Goal: Task Accomplishment & Management: Use online tool/utility

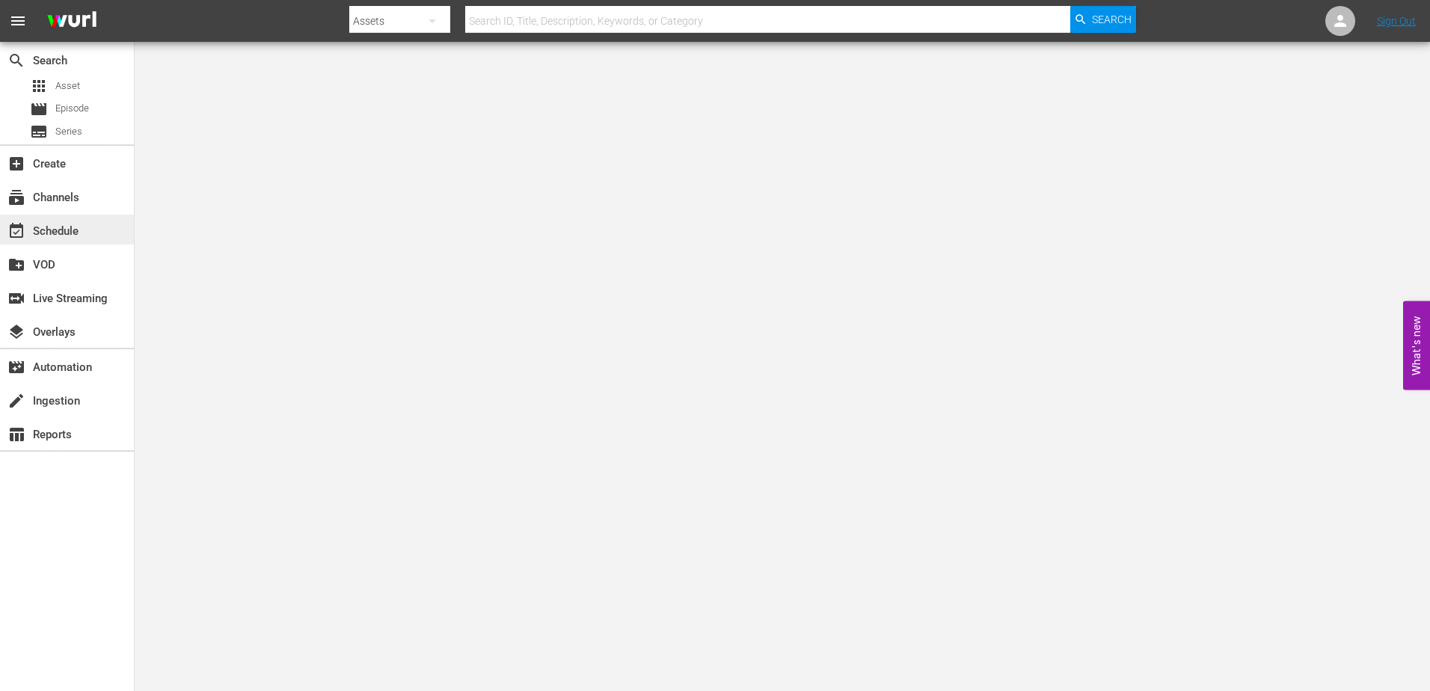
click at [97, 230] on div "event_available Schedule" at bounding box center [67, 230] width 134 height 30
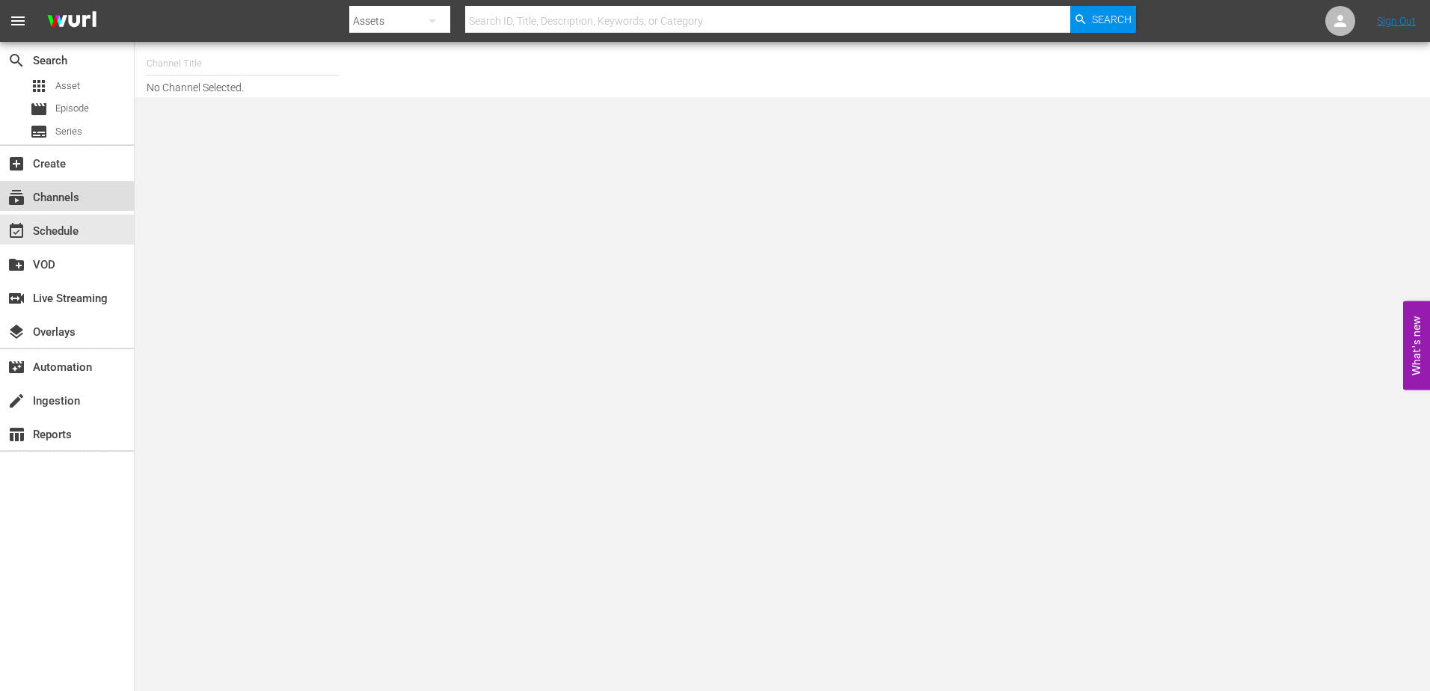
click at [57, 192] on div "subscriptions Channels" at bounding box center [42, 194] width 84 height 13
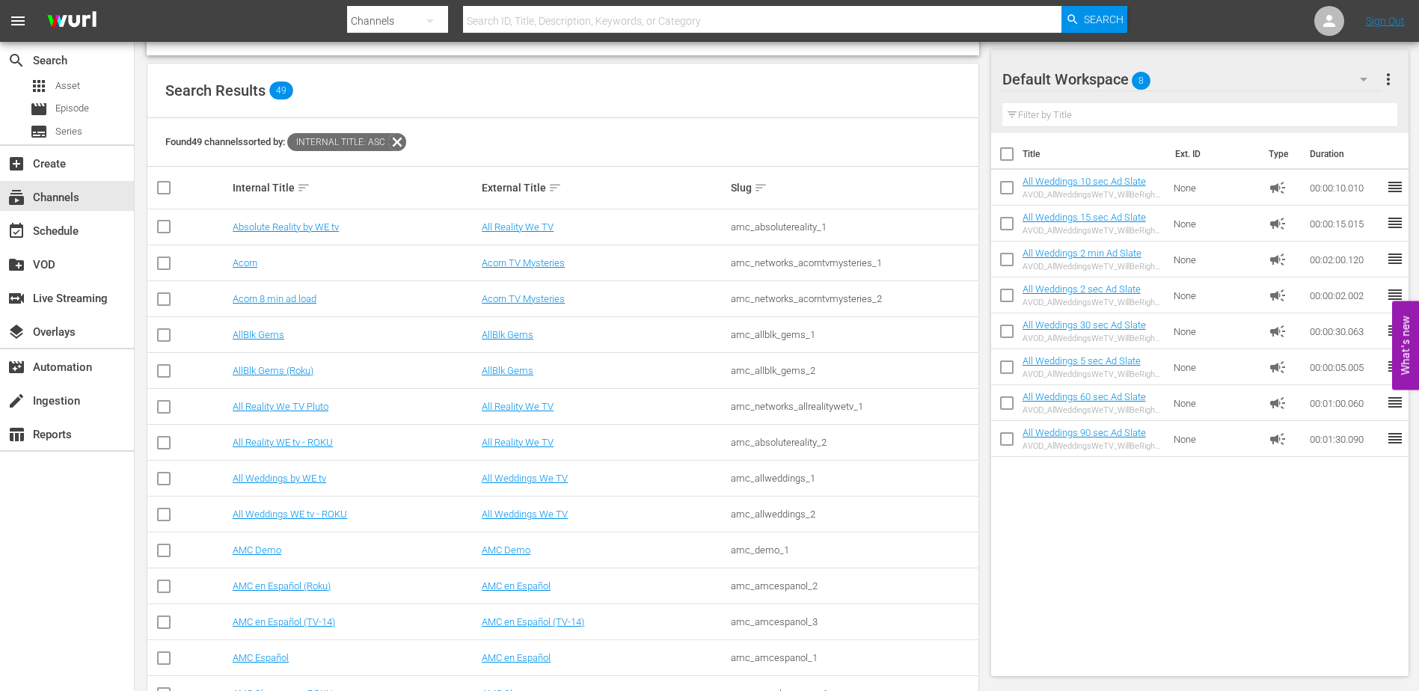
scroll to position [134, 0]
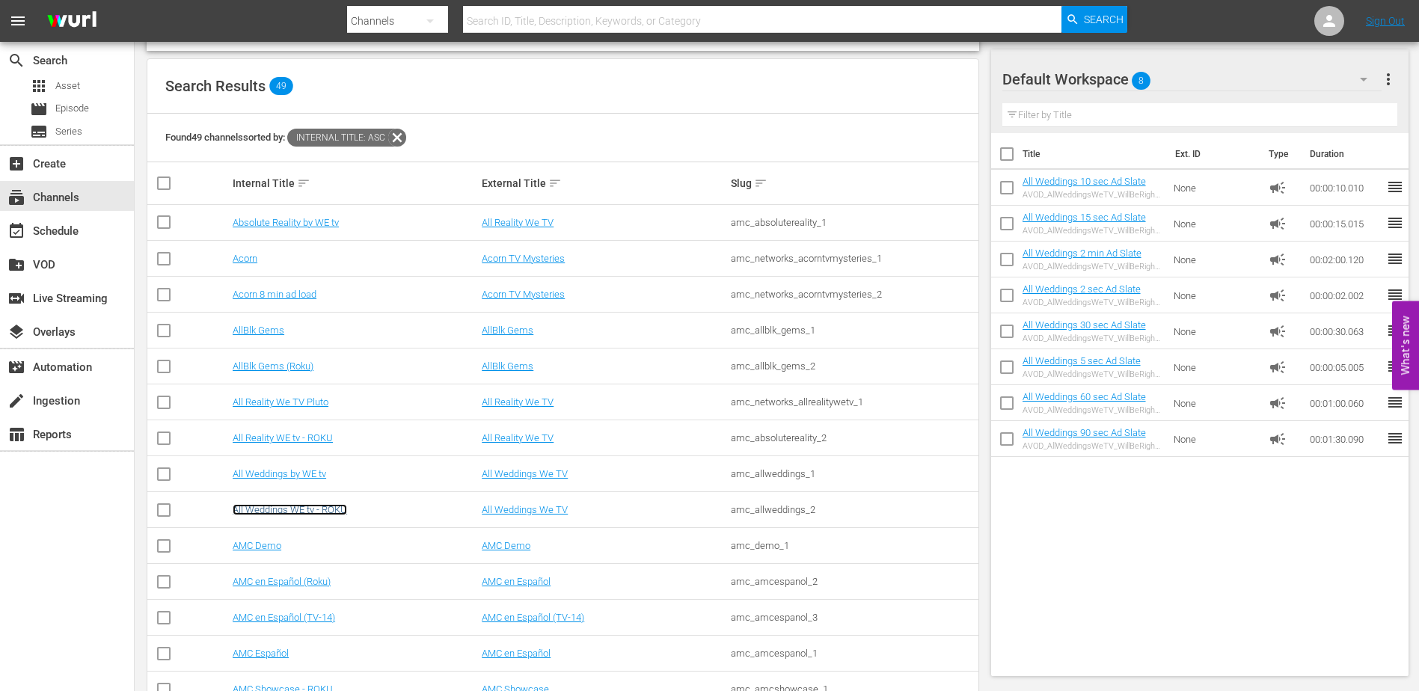
click at [302, 507] on link "All Weddings WE tv - ROKU" at bounding box center [290, 509] width 114 height 11
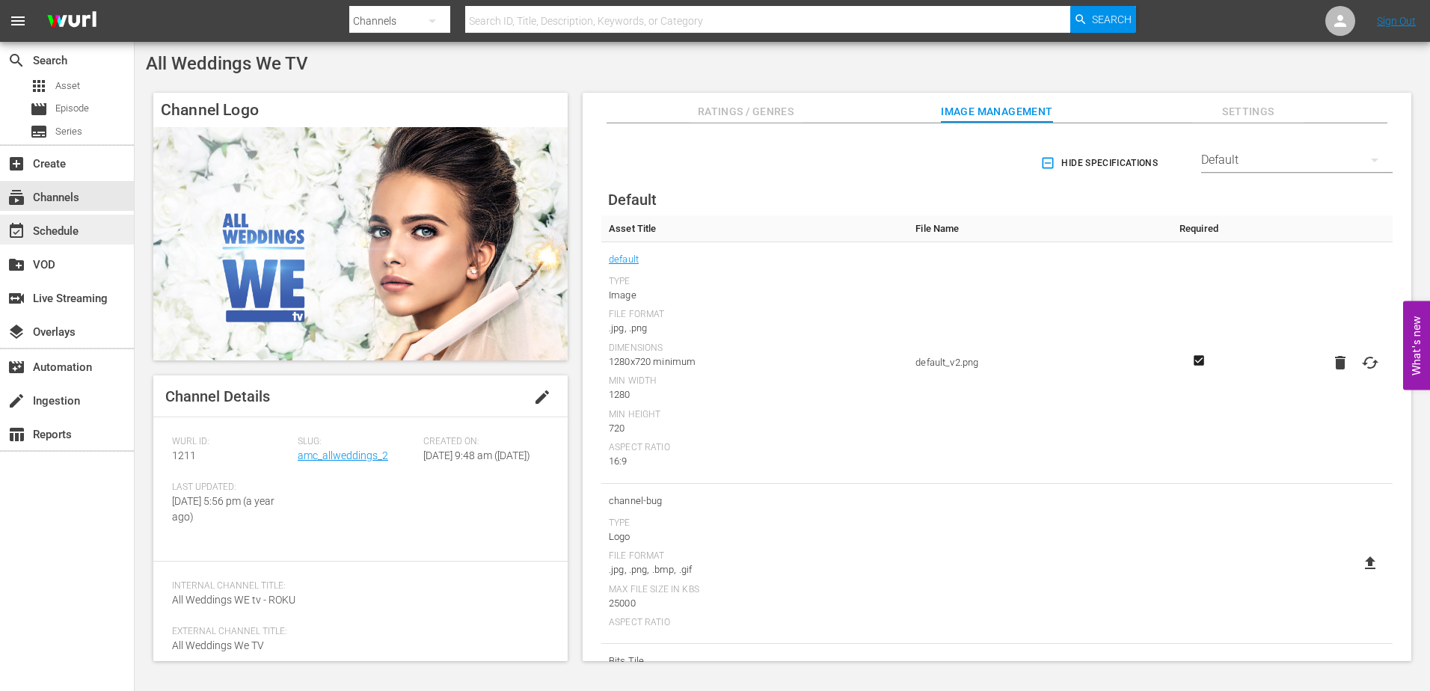
click at [87, 234] on div "event_available Schedule" at bounding box center [67, 230] width 134 height 30
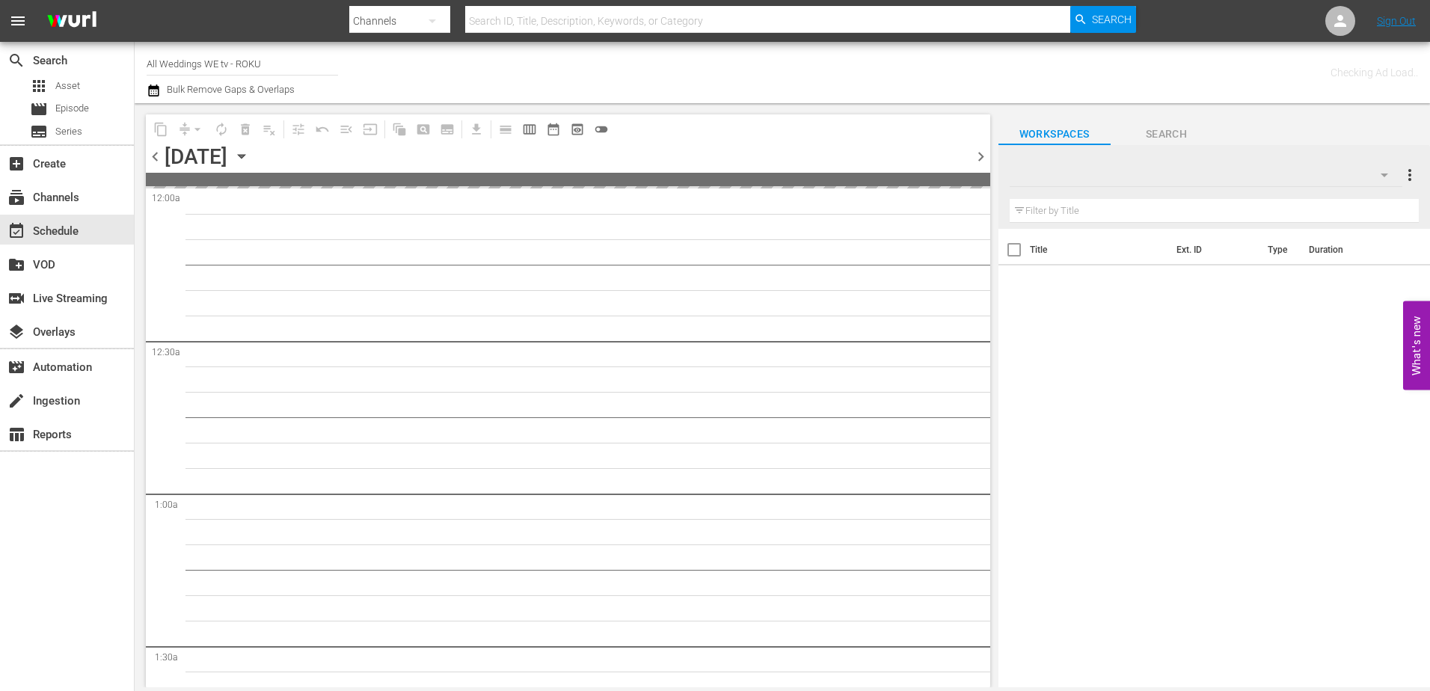
click at [250, 154] on div "[DATE] [DATE]" at bounding box center [207, 156] width 85 height 25
click at [250, 162] on icon "button" at bounding box center [241, 156] width 16 height 16
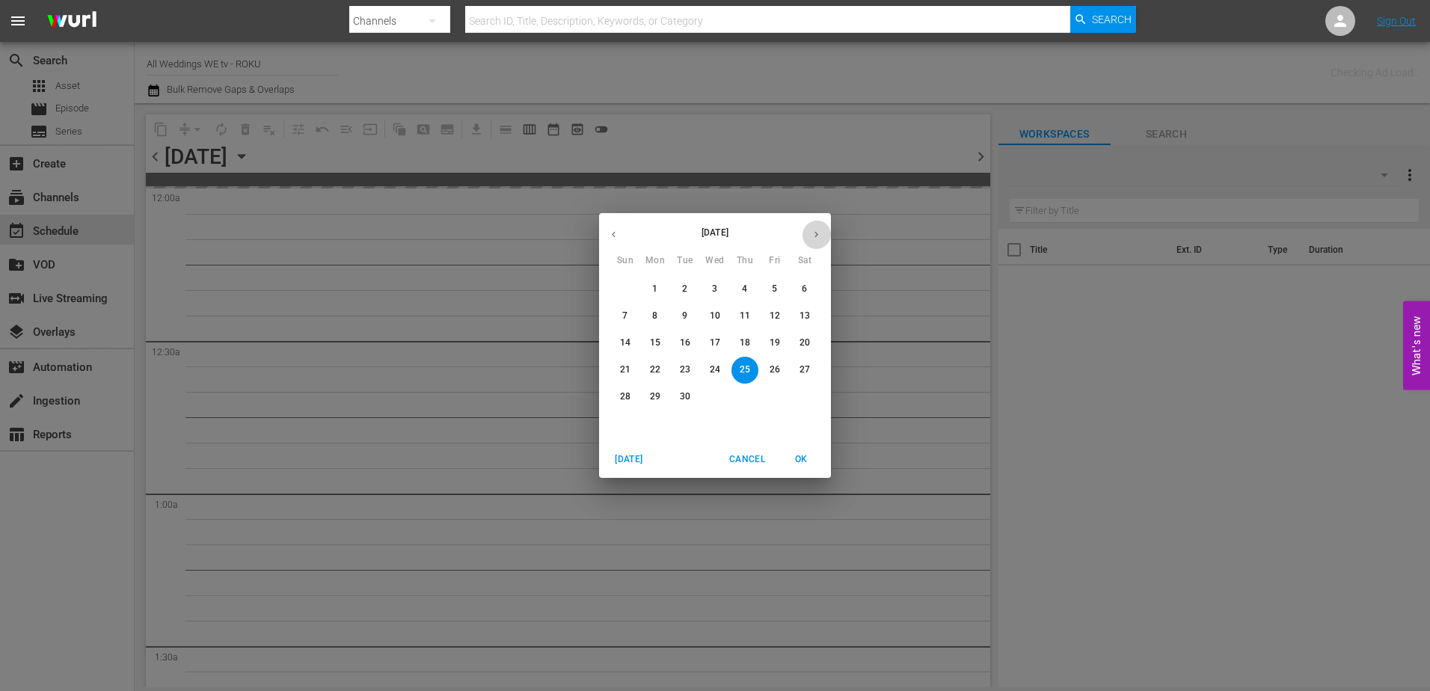
click at [818, 238] on icon "button" at bounding box center [816, 234] width 11 height 11
click at [764, 384] on div "31" at bounding box center [775, 397] width 30 height 27
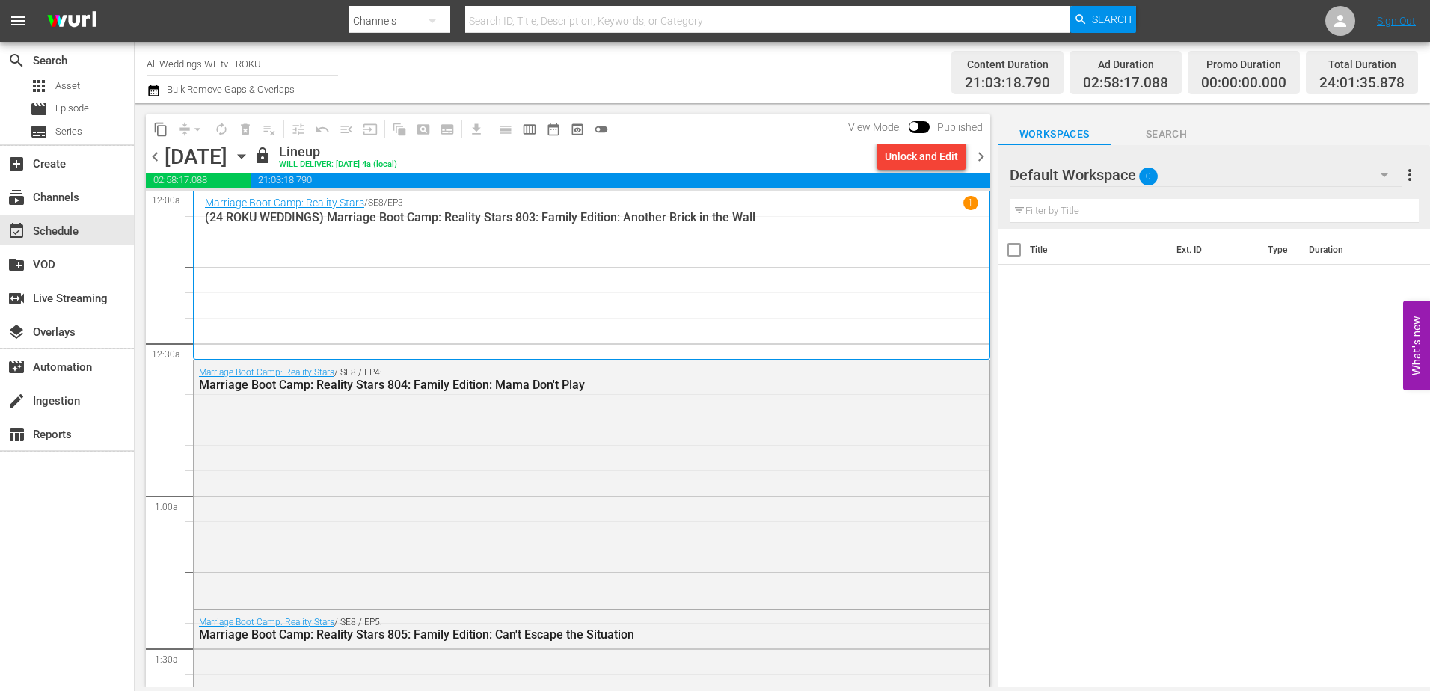
click at [986, 161] on span "chevron_right" at bounding box center [980, 156] width 19 height 19
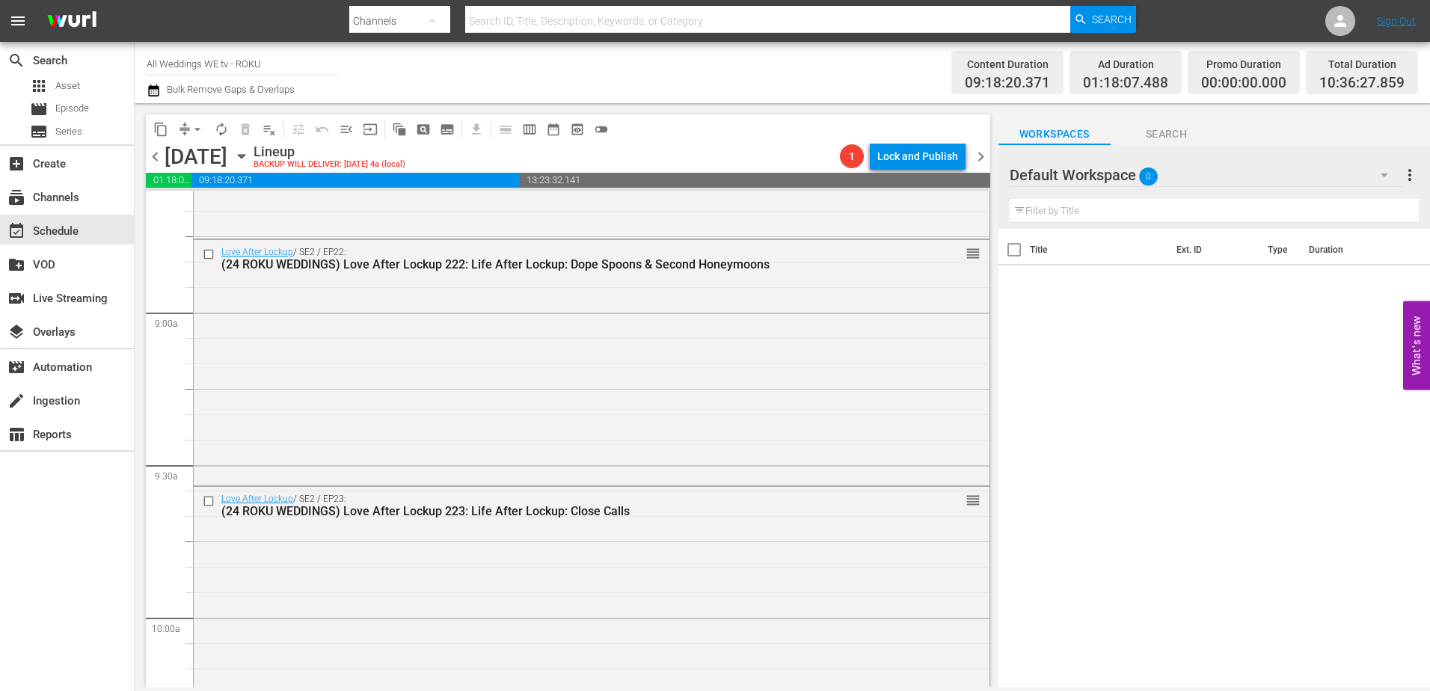
scroll to position [3166, 0]
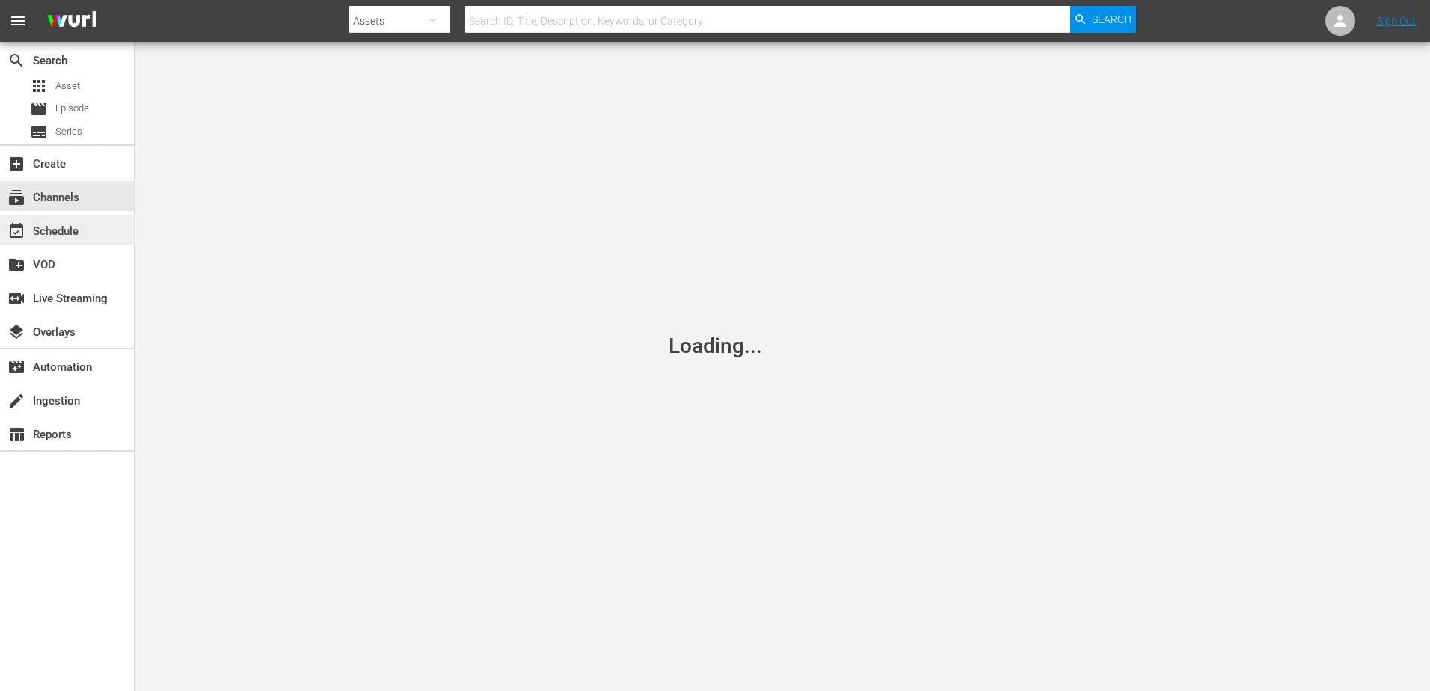
click at [61, 232] on div "event_available Schedule" at bounding box center [42, 228] width 84 height 13
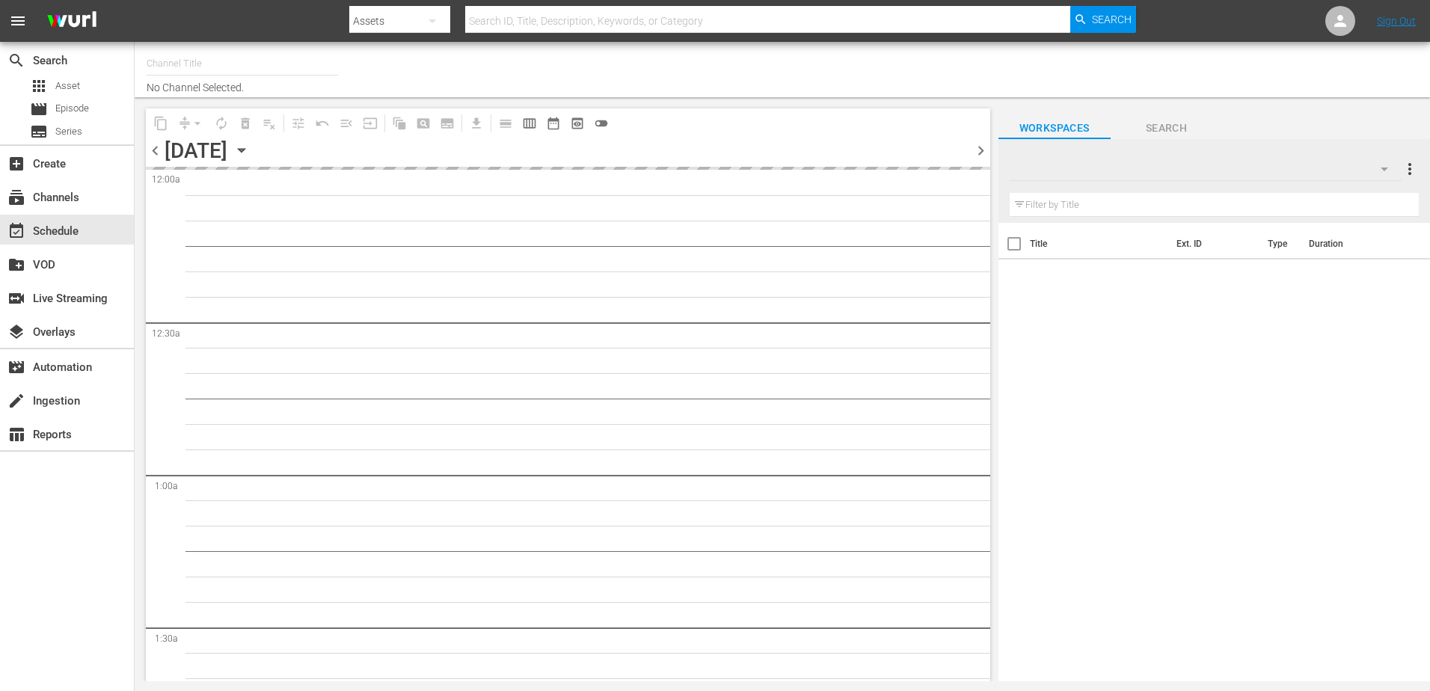
type input "All Weddings by WE tv (695)"
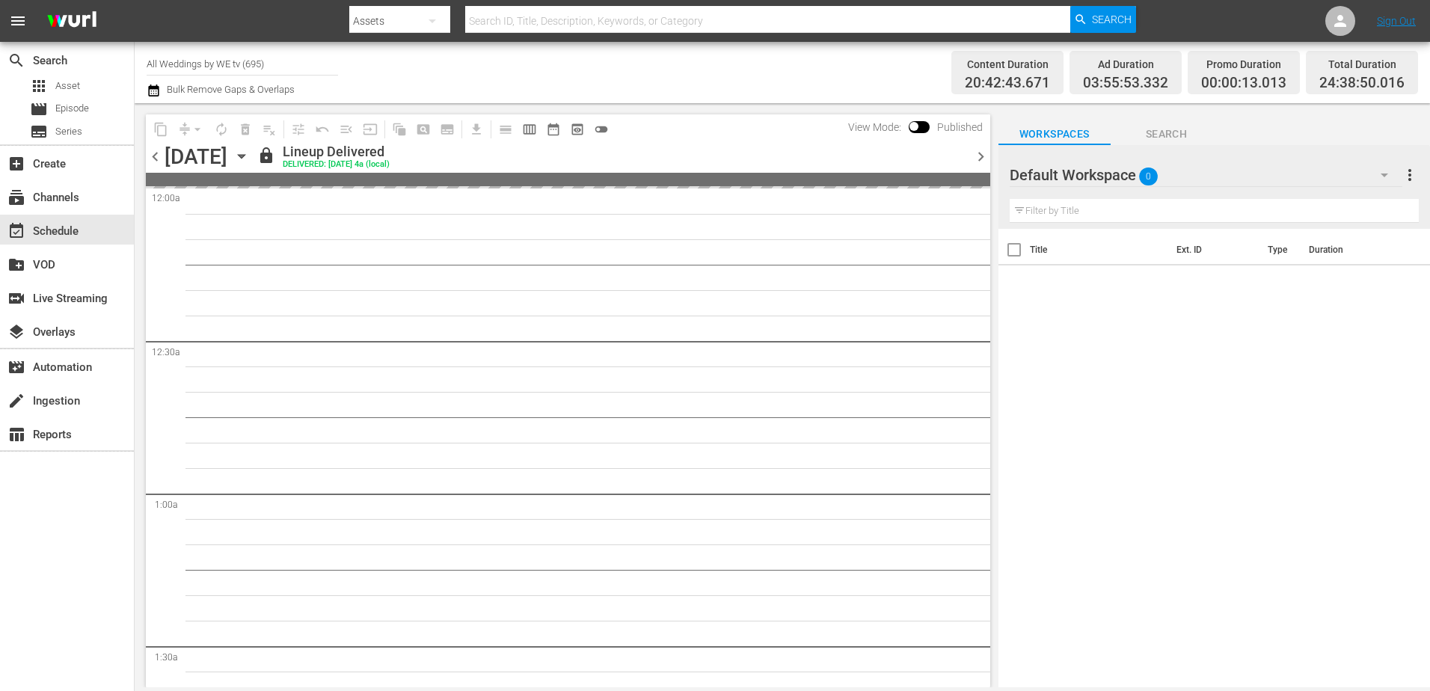
click at [978, 157] on span "chevron_right" at bounding box center [980, 156] width 19 height 19
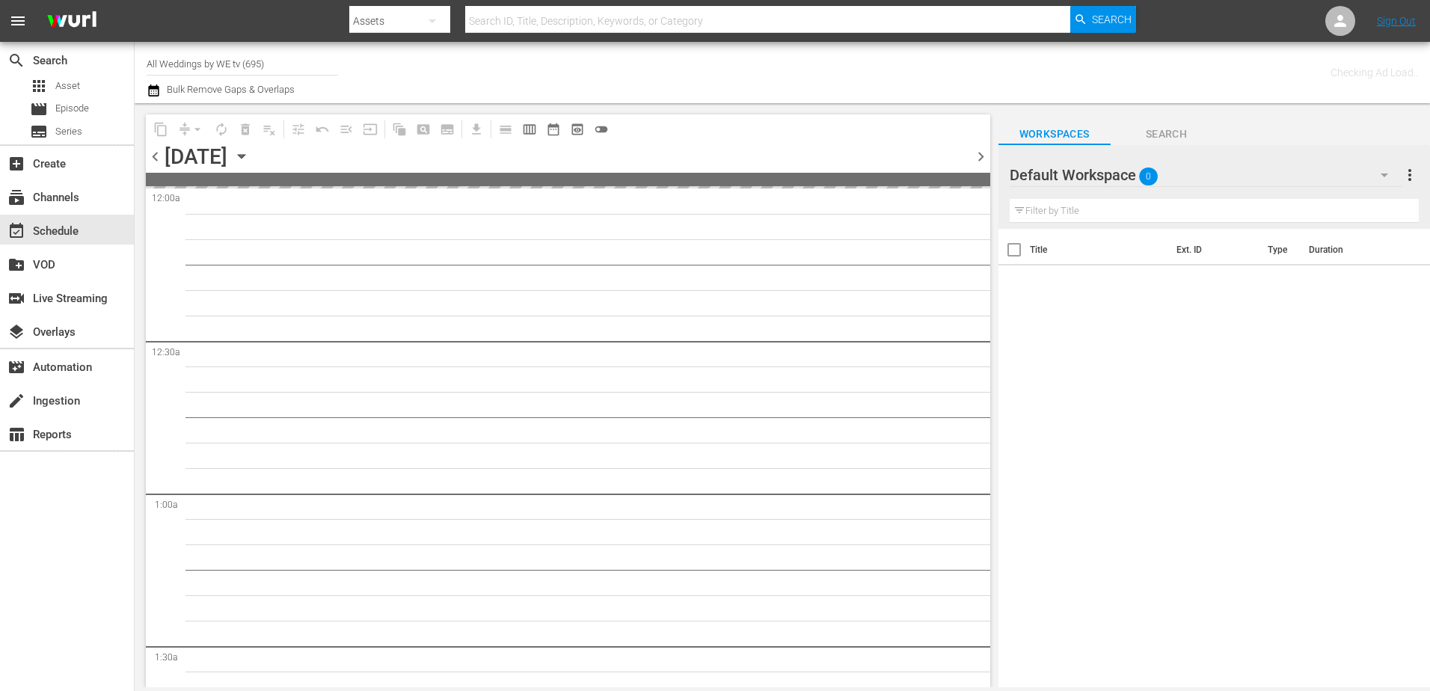
click at [250, 152] on icon "button" at bounding box center [241, 156] width 16 height 16
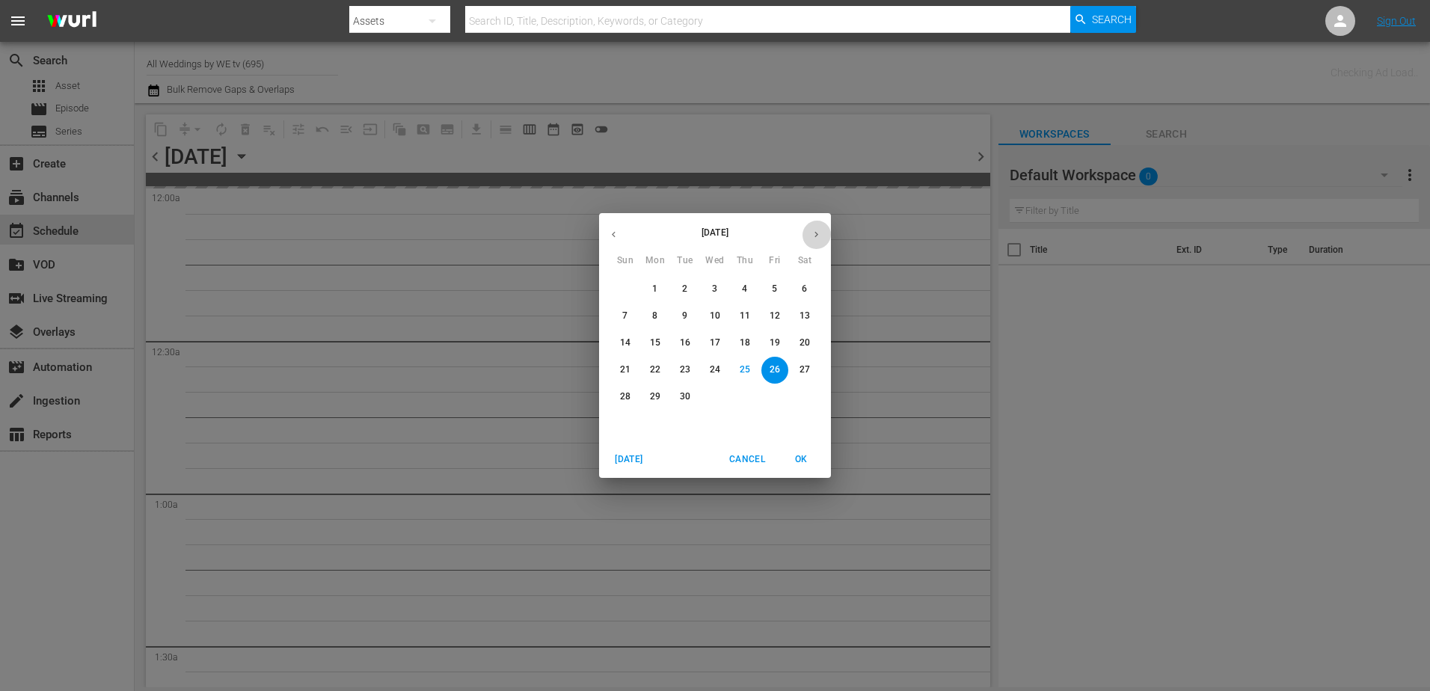
click at [820, 232] on icon "button" at bounding box center [816, 234] width 11 height 11
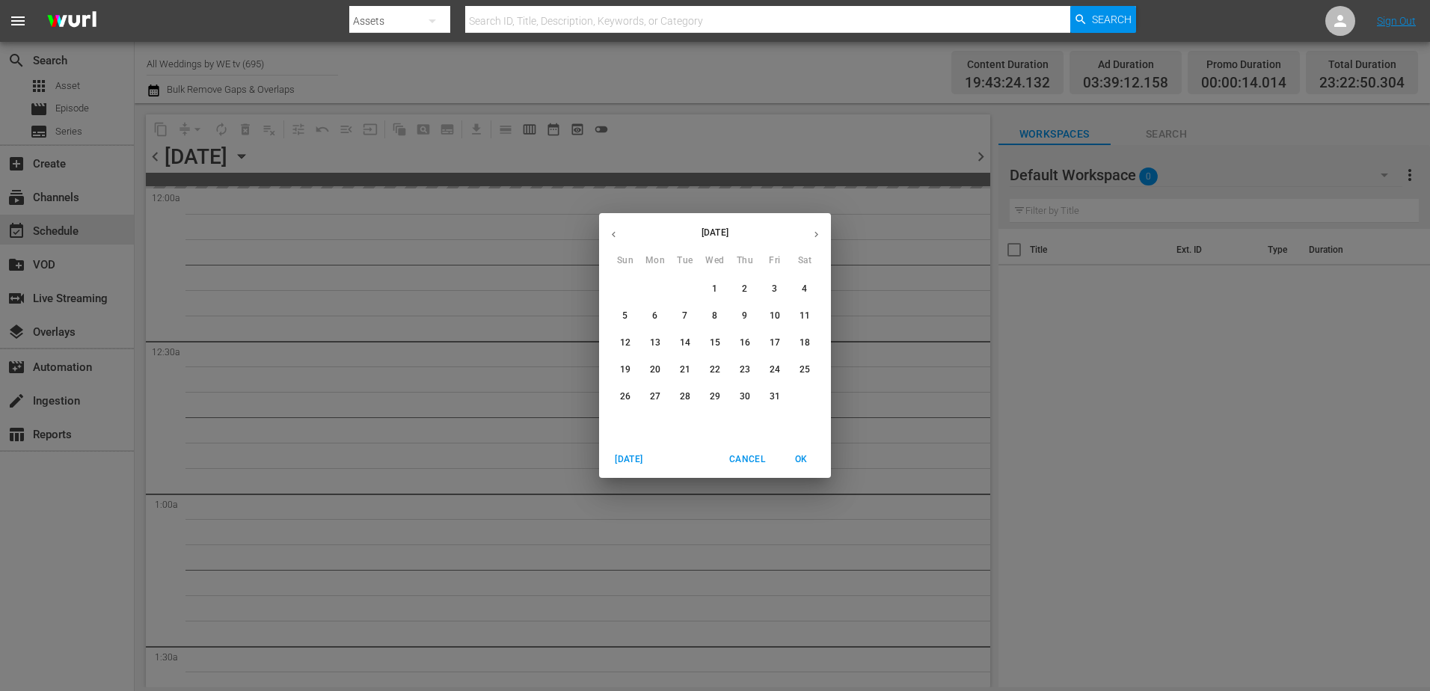
click at [769, 385] on button "31" at bounding box center [774, 397] width 27 height 27
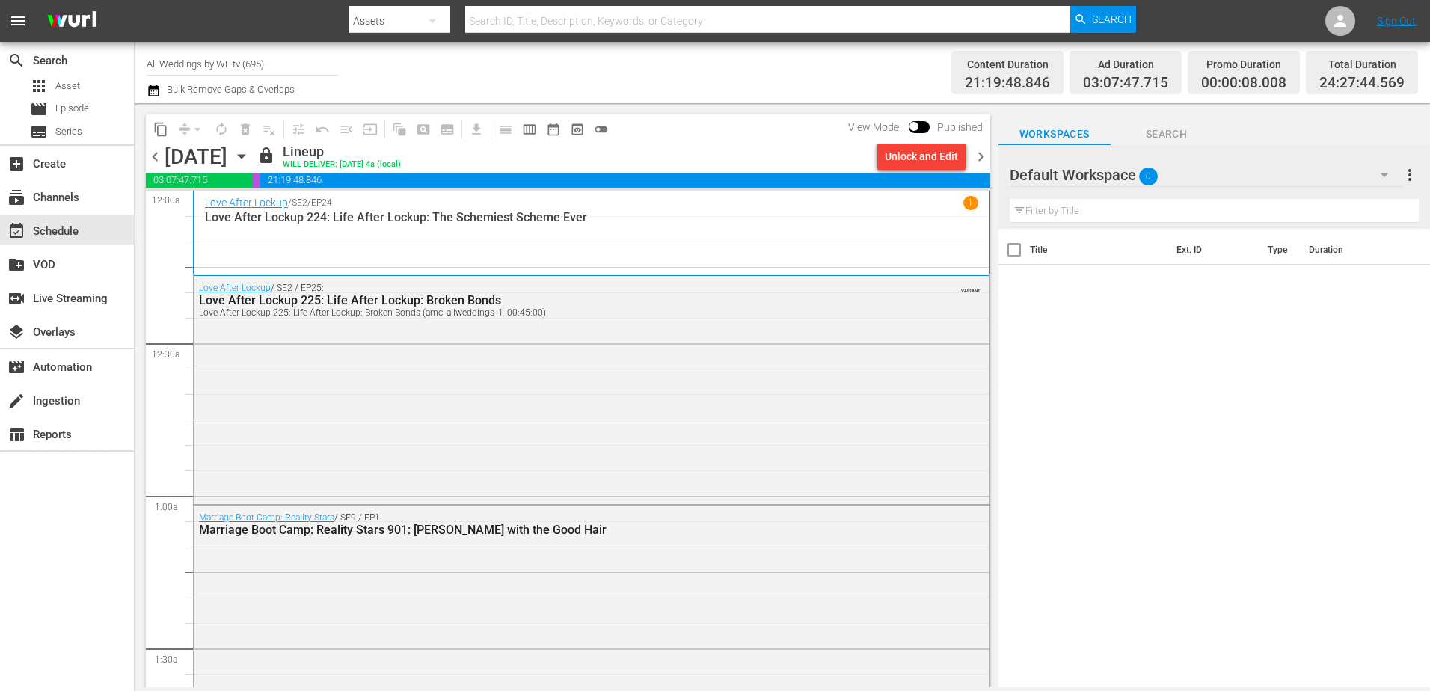
click at [983, 154] on span "chevron_right" at bounding box center [980, 156] width 19 height 19
